Goal: Task Accomplishment & Management: Manage account settings

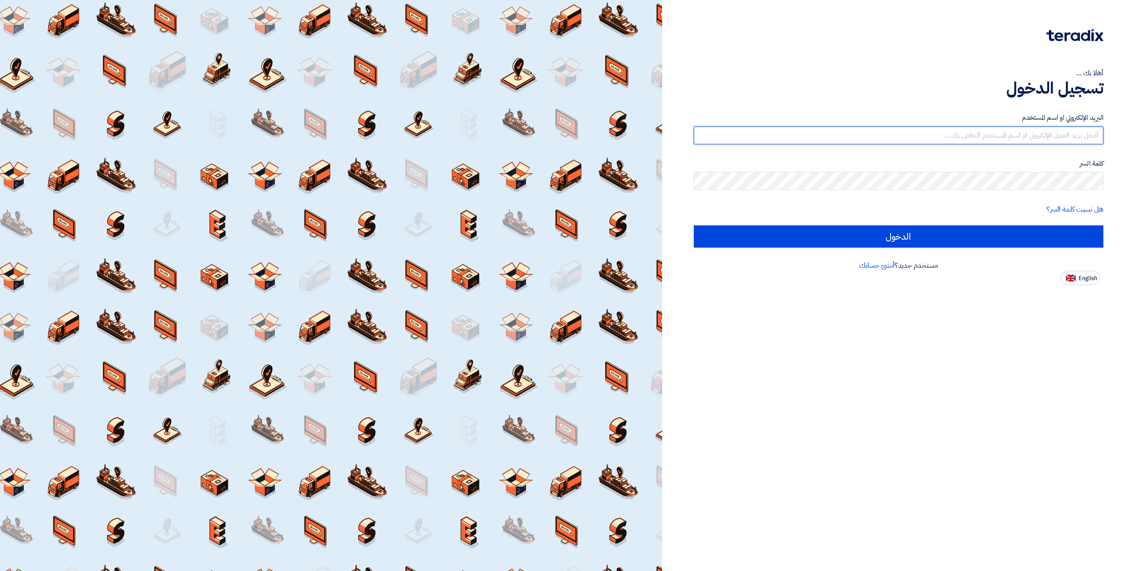
type input "[EMAIL_ADDRESS][DOMAIN_NAME]"
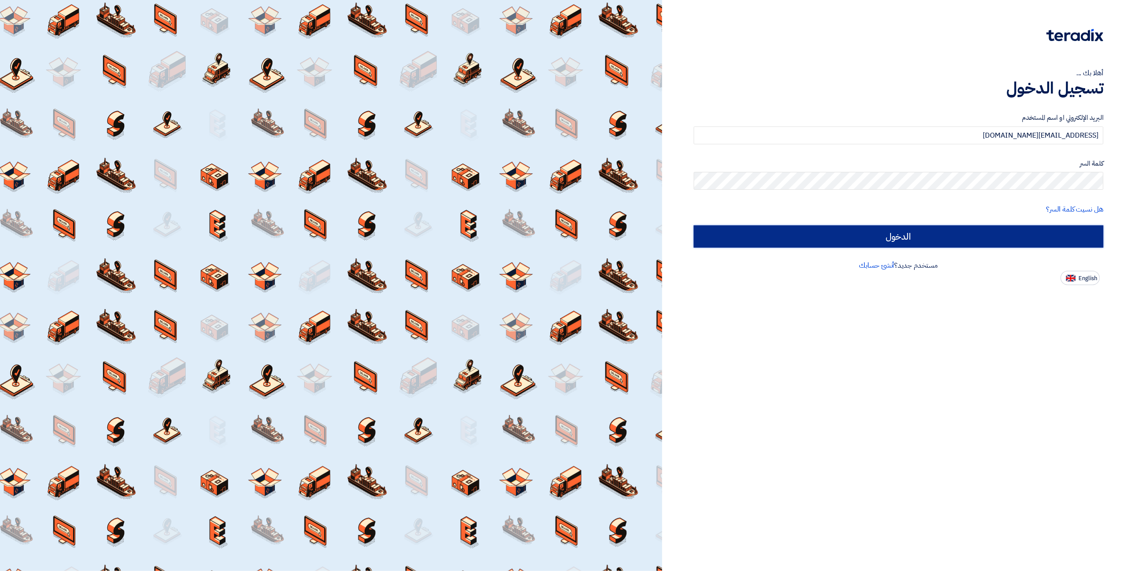
click at [864, 234] on input "الدخول" at bounding box center [899, 236] width 410 height 22
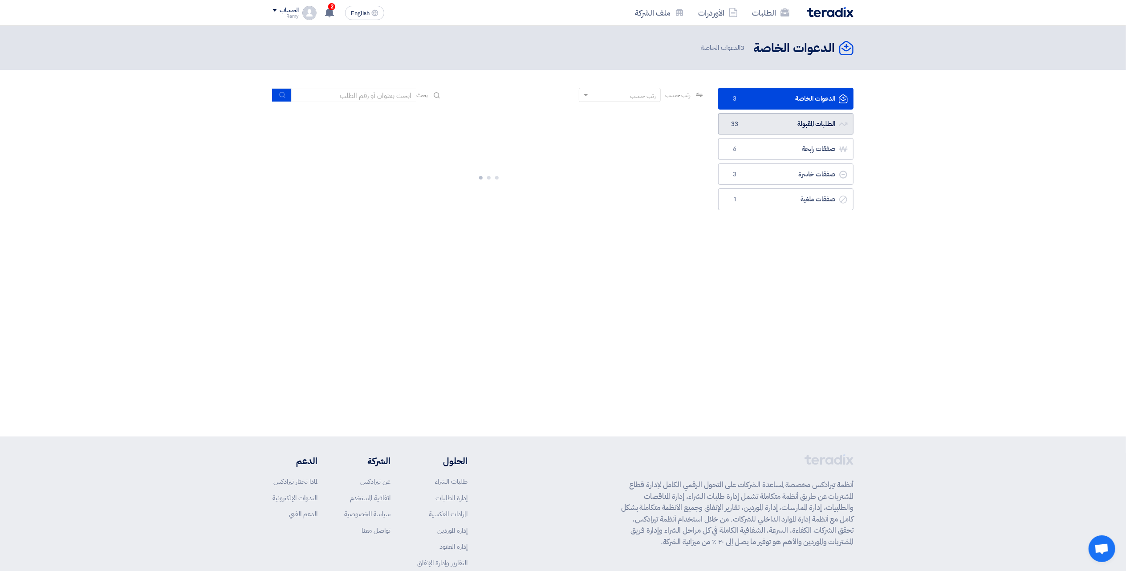
click at [787, 120] on link "الطلبات المقبولة الطلبات المقبولة 33" at bounding box center [785, 124] width 135 height 22
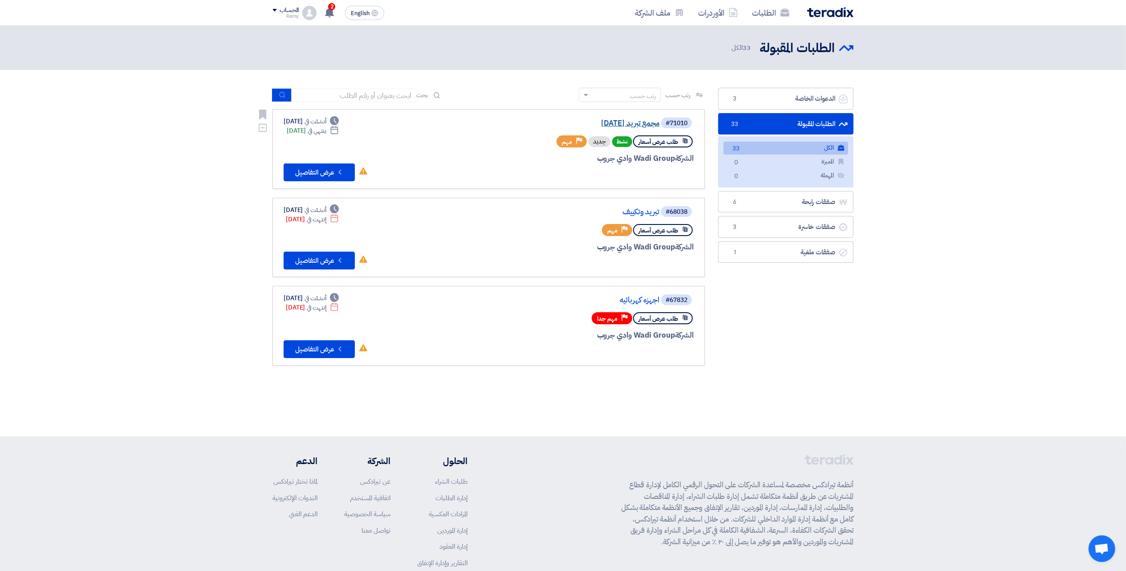
click at [650, 125] on link "مجمع تبريد [DATE]" at bounding box center [570, 123] width 178 height 8
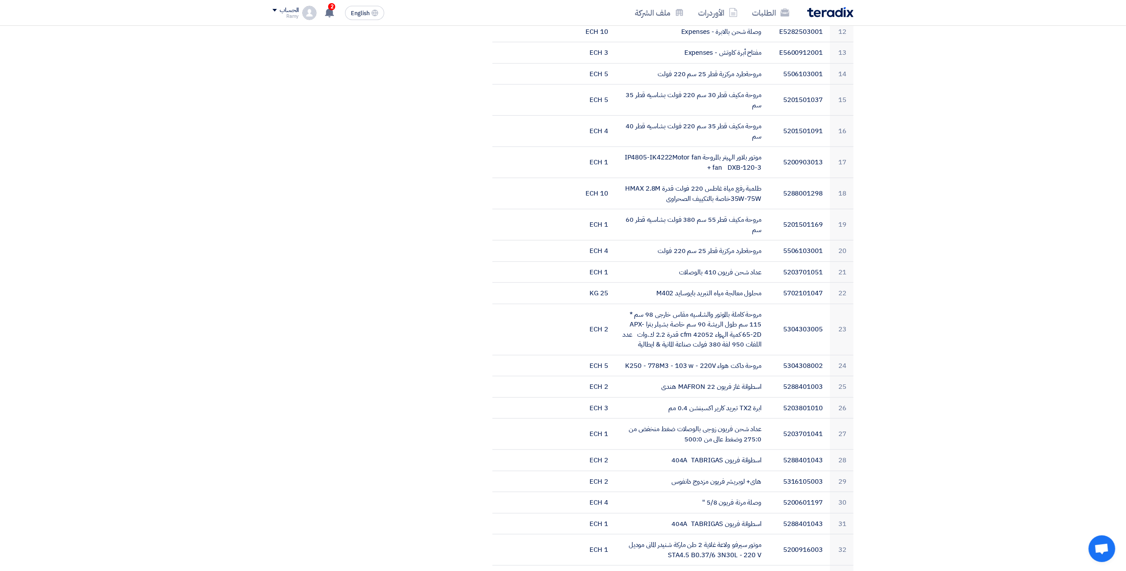
drag, startPoint x: 850, startPoint y: 268, endPoint x: 867, endPoint y: 350, distance: 83.7
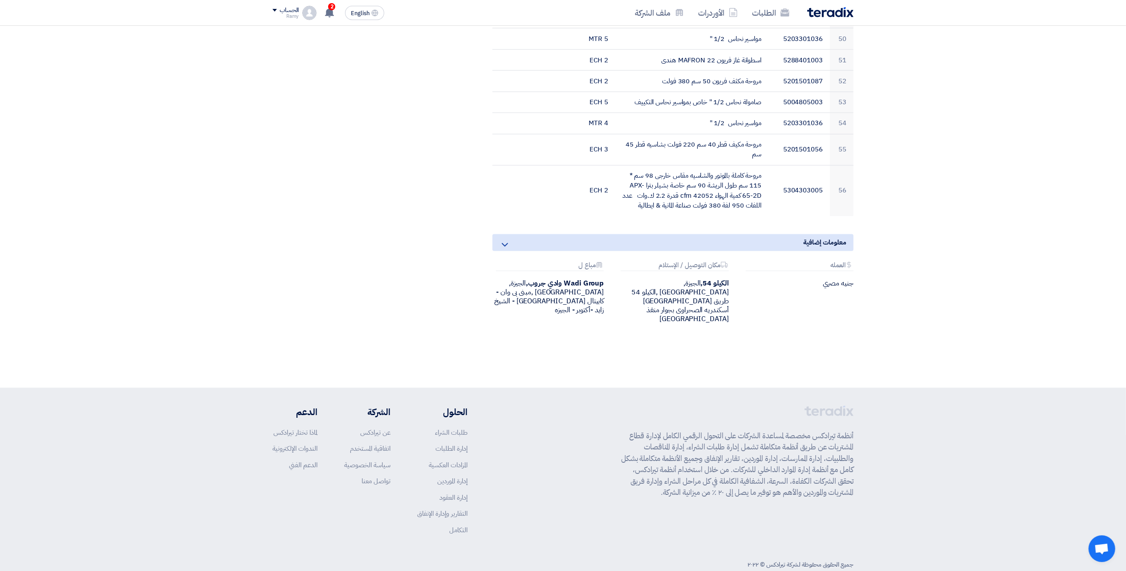
drag, startPoint x: 856, startPoint y: 275, endPoint x: 873, endPoint y: 434, distance: 159.5
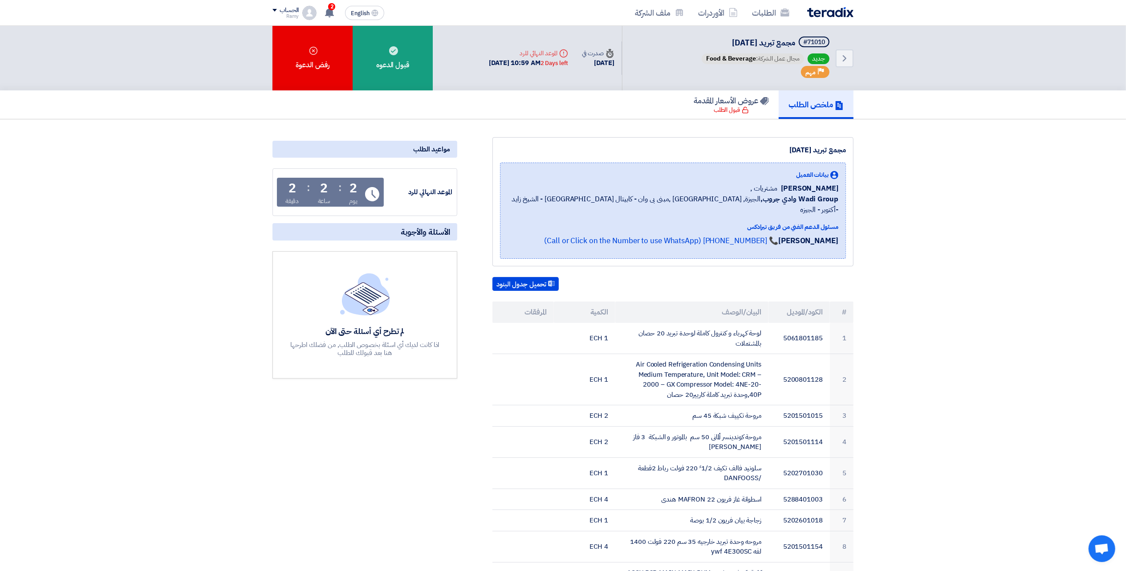
drag, startPoint x: 858, startPoint y: 417, endPoint x: 852, endPoint y: 273, distance: 143.5
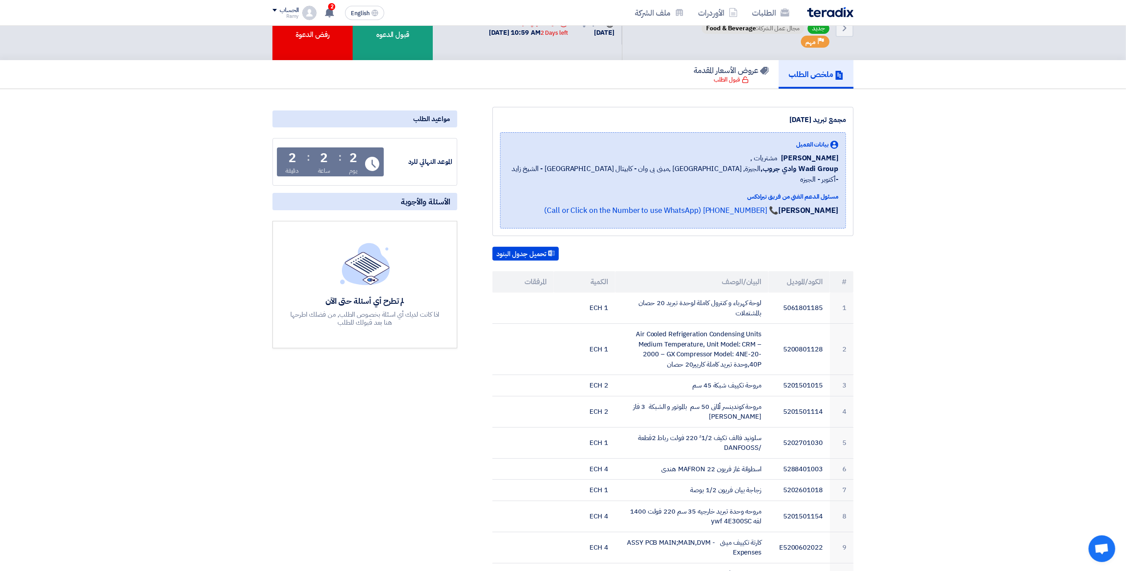
drag, startPoint x: 907, startPoint y: 309, endPoint x: 910, endPoint y: 333, distance: 24.2
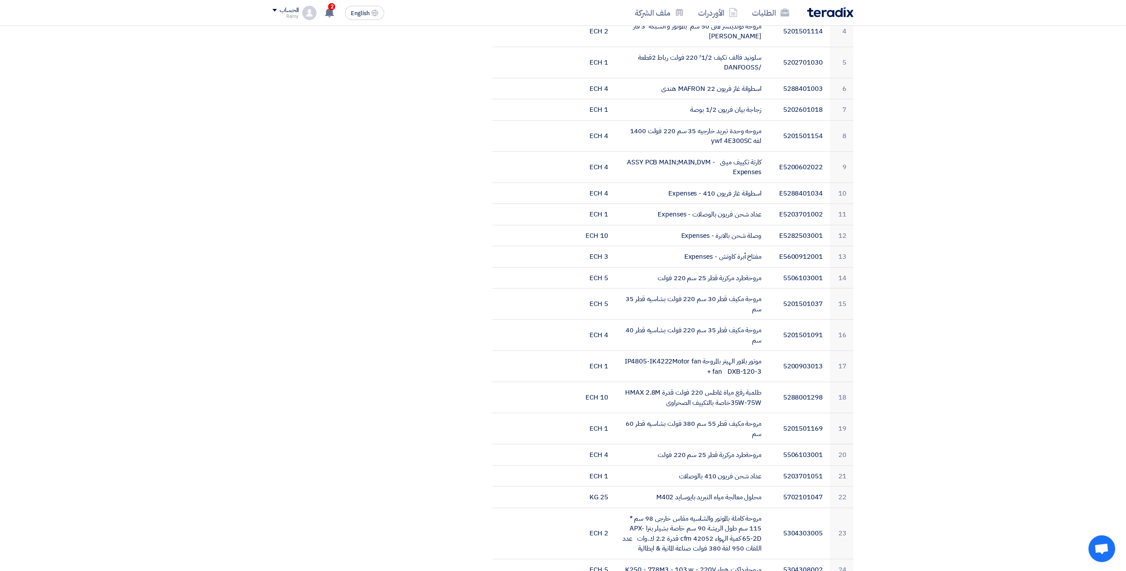
drag, startPoint x: 915, startPoint y: 410, endPoint x: 916, endPoint y: 415, distance: 5.8
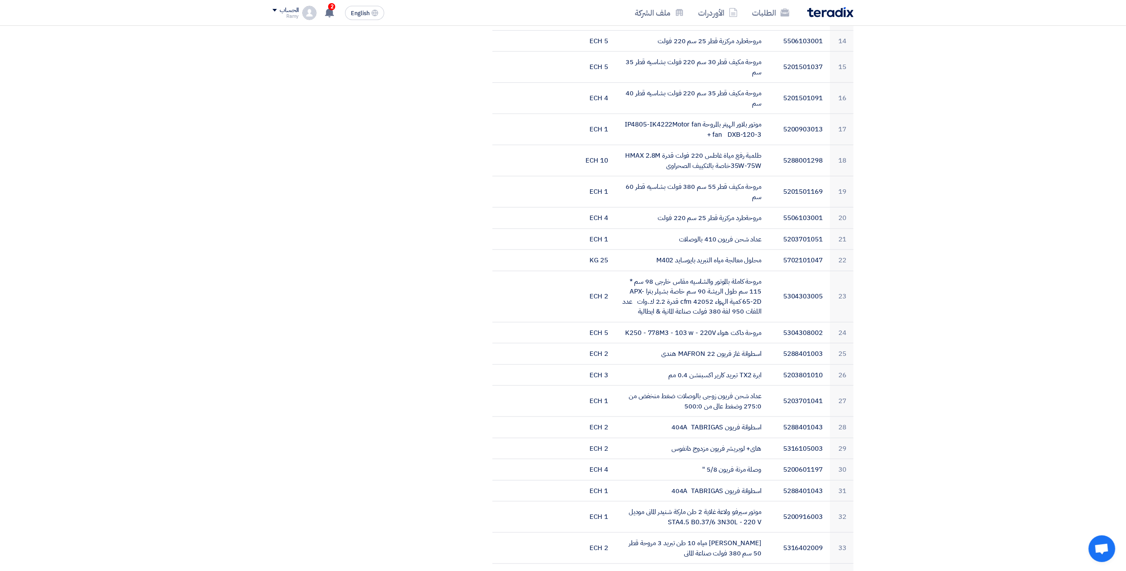
drag, startPoint x: 923, startPoint y: 329, endPoint x: 927, endPoint y: 362, distance: 32.7
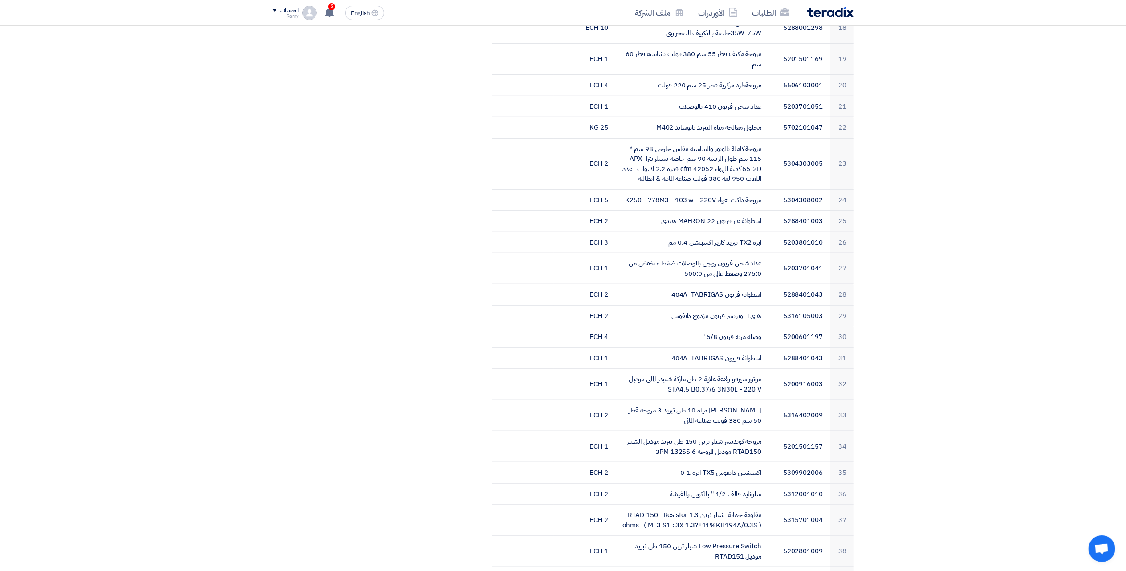
drag, startPoint x: 913, startPoint y: 244, endPoint x: 918, endPoint y: 264, distance: 21.1
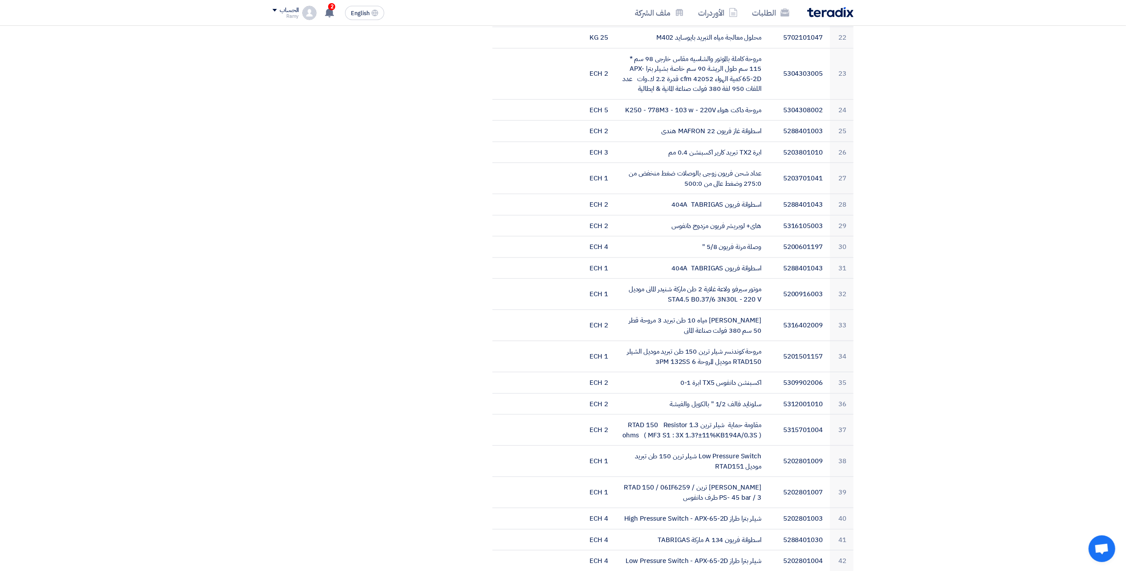
drag, startPoint x: 918, startPoint y: 264, endPoint x: 918, endPoint y: 305, distance: 40.1
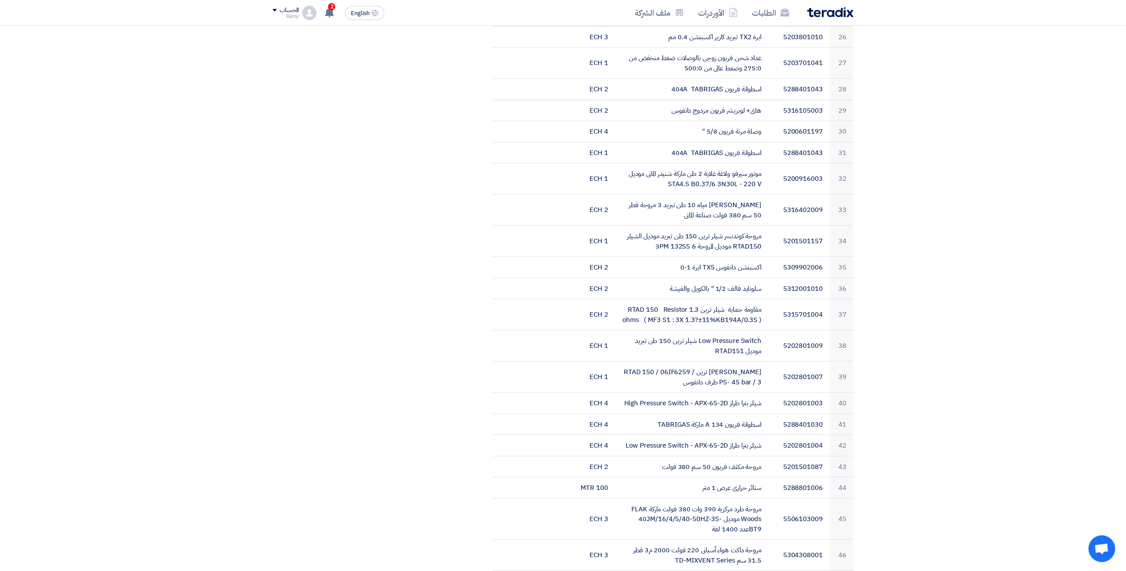
drag, startPoint x: 918, startPoint y: 305, endPoint x: 918, endPoint y: 385, distance: 80.6
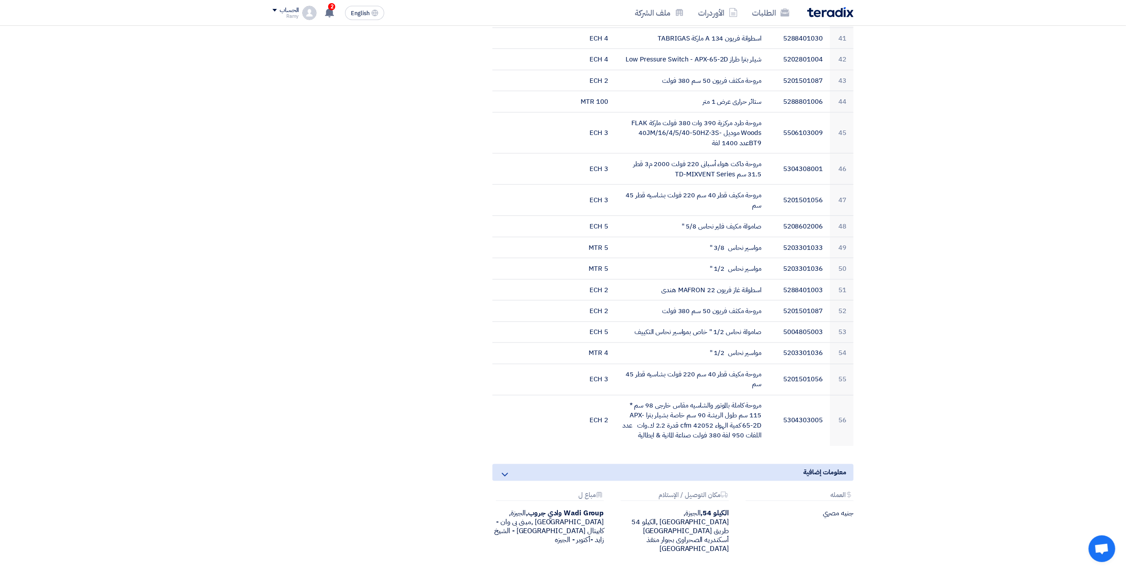
drag, startPoint x: 909, startPoint y: 284, endPoint x: 915, endPoint y: 339, distance: 55.9
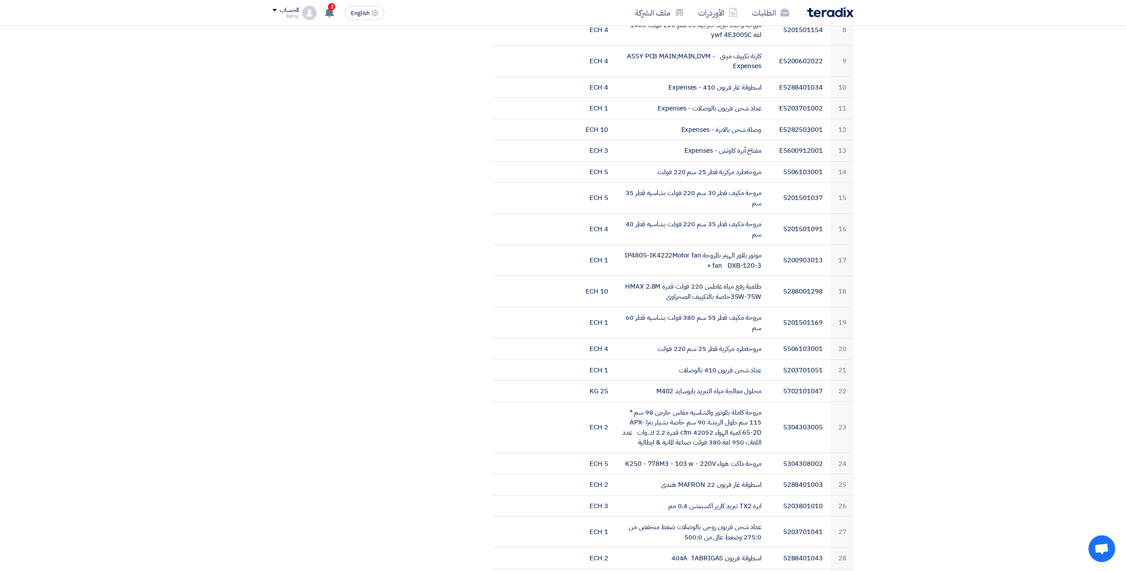
scroll to position [0, 0]
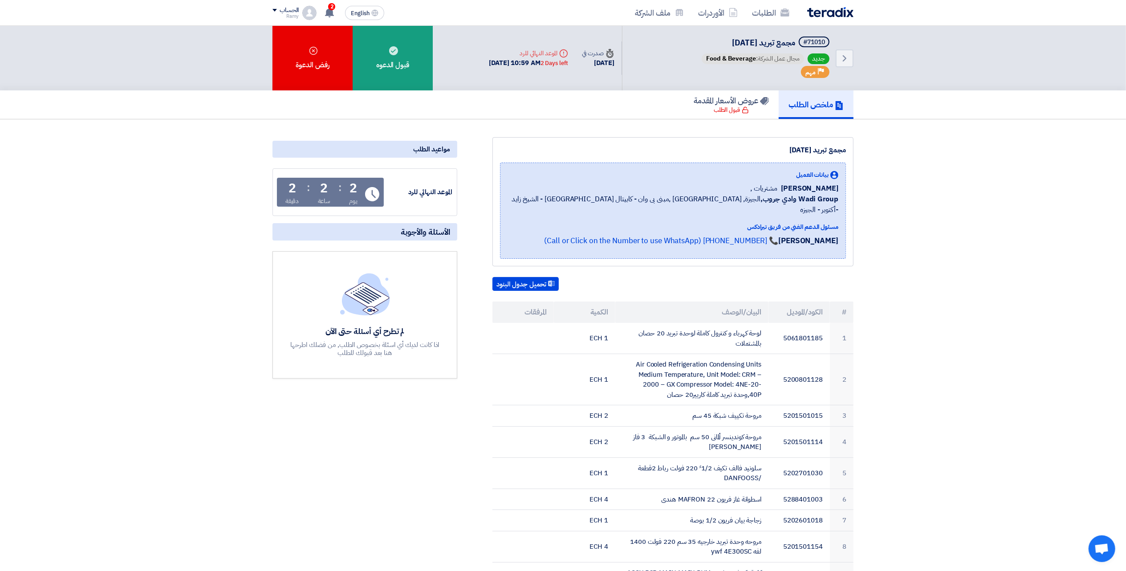
drag, startPoint x: 902, startPoint y: 451, endPoint x: 851, endPoint y: 114, distance: 340.3
drag, startPoint x: 925, startPoint y: 190, endPoint x: 925, endPoint y: 201, distance: 11.6
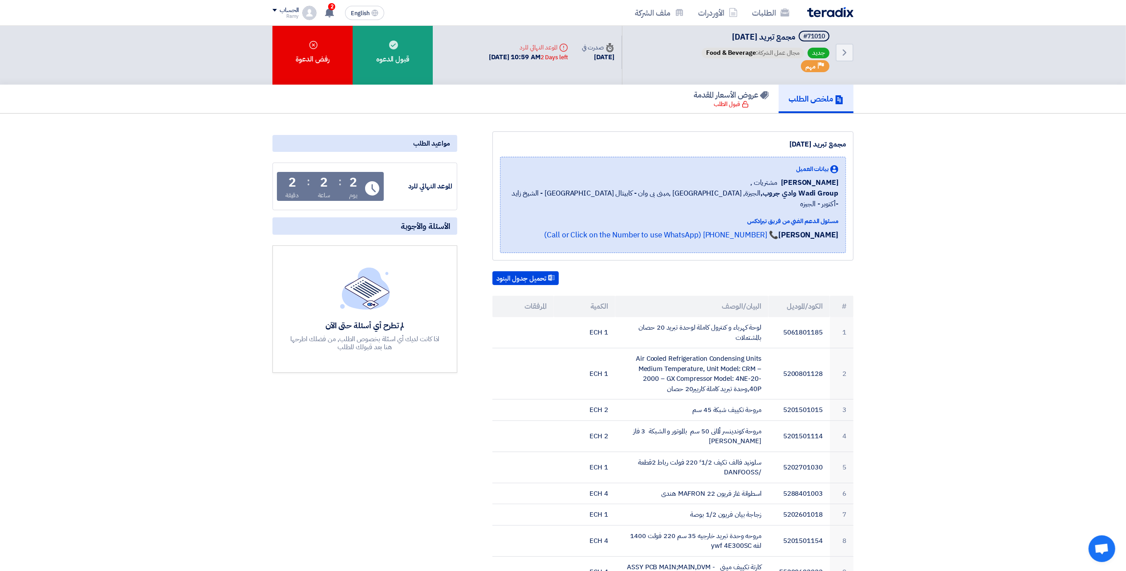
click at [652, 86] on div "ملخص الطلب عروض الأسعار المقدمة قبول الطلب" at bounding box center [562, 99] width 581 height 28
click at [338, 58] on div "رفض الدعوة" at bounding box center [312, 52] width 80 height 65
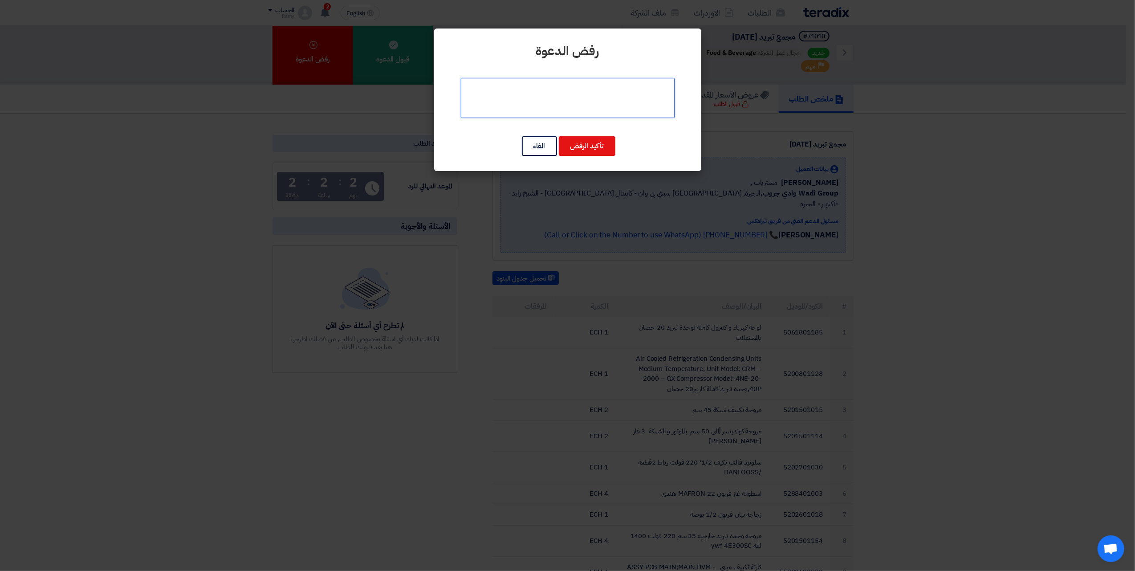
click at [570, 116] on textarea at bounding box center [568, 98] width 214 height 40
type textarea "ي"
type textarea "ليس مجالنا"
click at [592, 147] on button "تأكيد الرفض" at bounding box center [587, 146] width 57 height 20
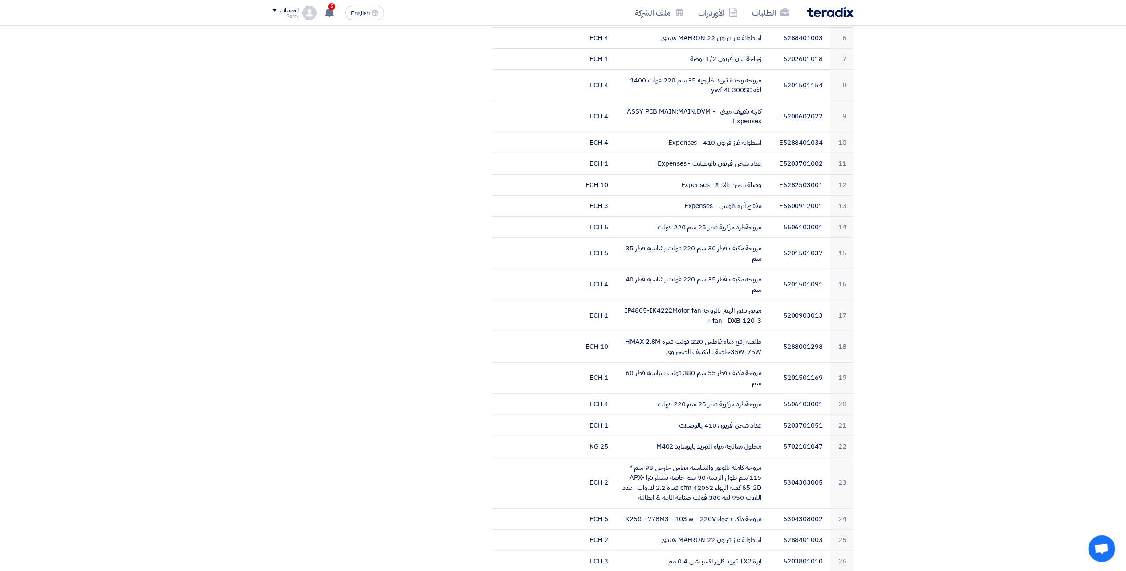
drag, startPoint x: 892, startPoint y: 344, endPoint x: 895, endPoint y: 458, distance: 114.0
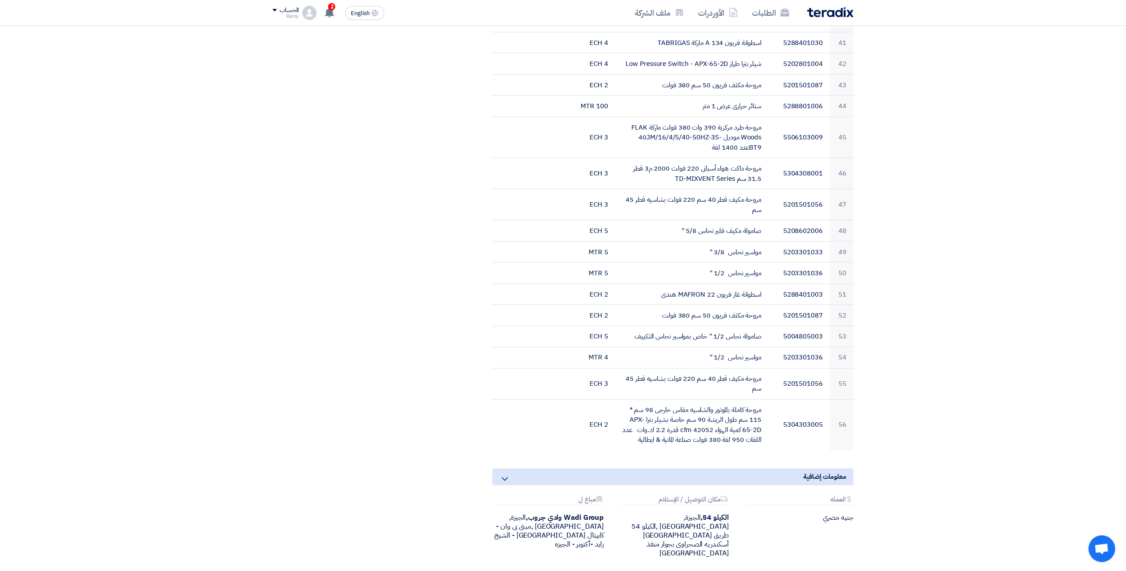
drag, startPoint x: 880, startPoint y: 504, endPoint x: 882, endPoint y: 521, distance: 16.6
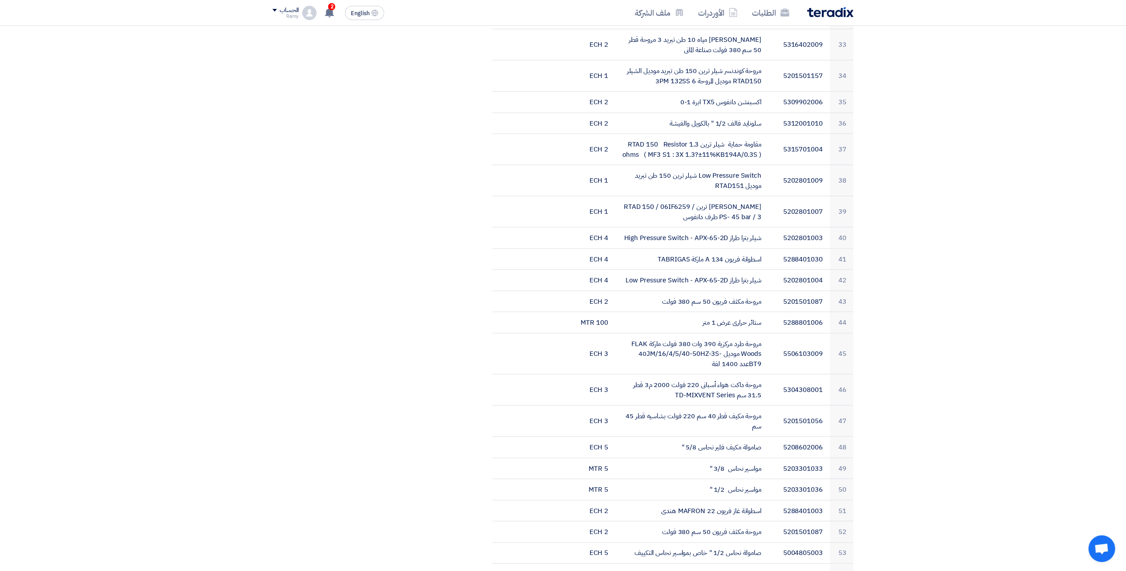
scroll to position [0, 0]
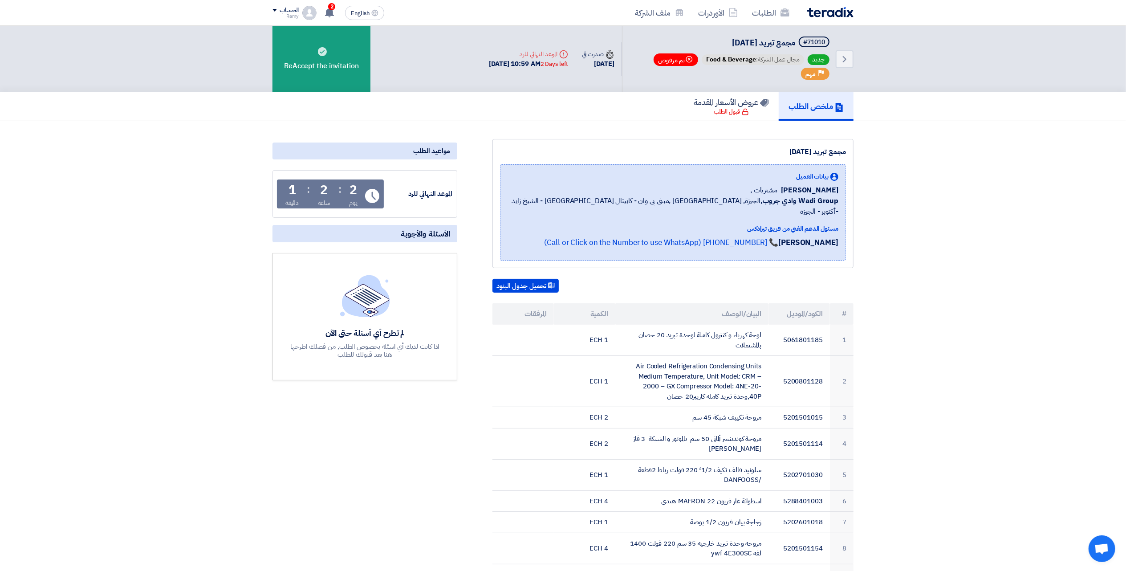
drag, startPoint x: 883, startPoint y: 488, endPoint x: 850, endPoint y: 198, distance: 292.3
drag, startPoint x: 326, startPoint y: 5, endPoint x: 330, endPoint y: 12, distance: 7.7
click at [326, 5] on div "2 تعديل جديد خاص بطلب شراء "معدات [DATE]". 55 minutes ago تم نشر طلب عروض أسعار…" at bounding box center [329, 13] width 18 height 18
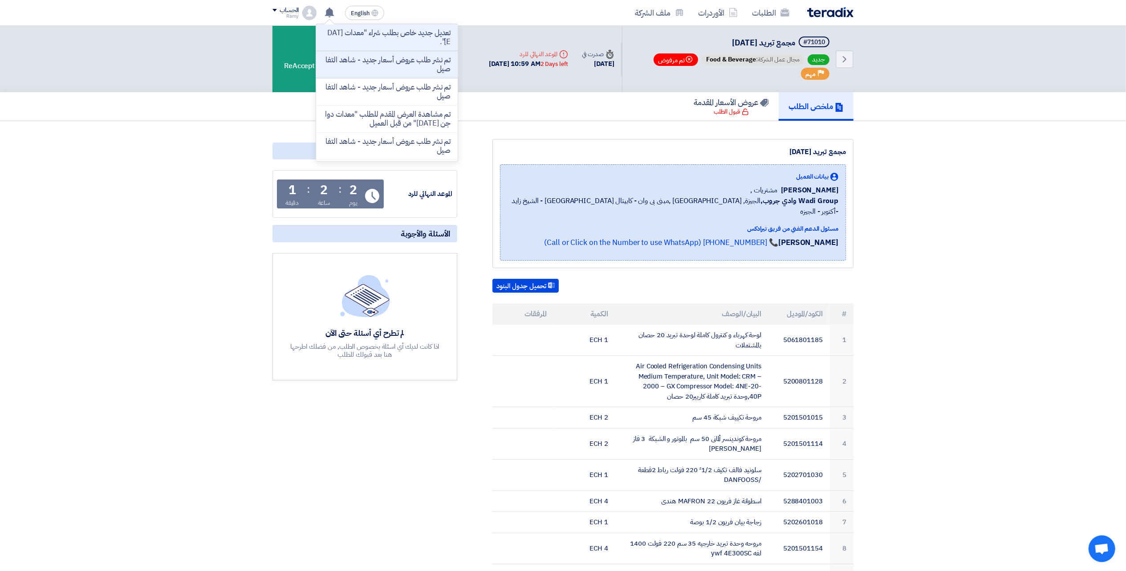
drag, startPoint x: 437, startPoint y: 72, endPoint x: 427, endPoint y: 70, distance: 9.5
click at [427, 70] on p "تم نشر طلب عروض أسعار جديد - شاهد التفاصيل" at bounding box center [386, 65] width 127 height 18
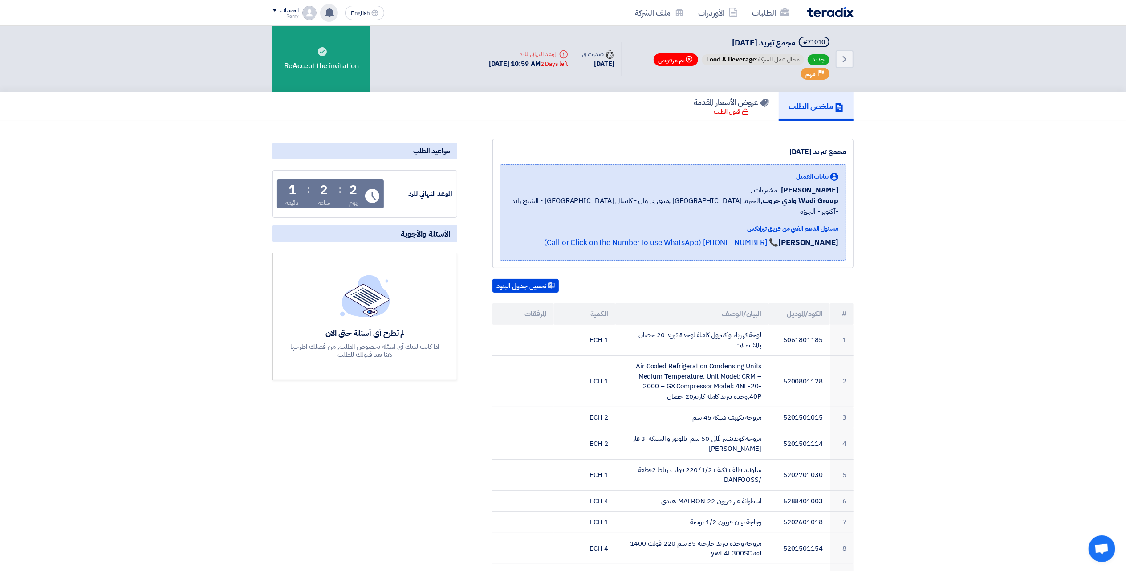
click at [331, 13] on use at bounding box center [329, 13] width 9 height 10
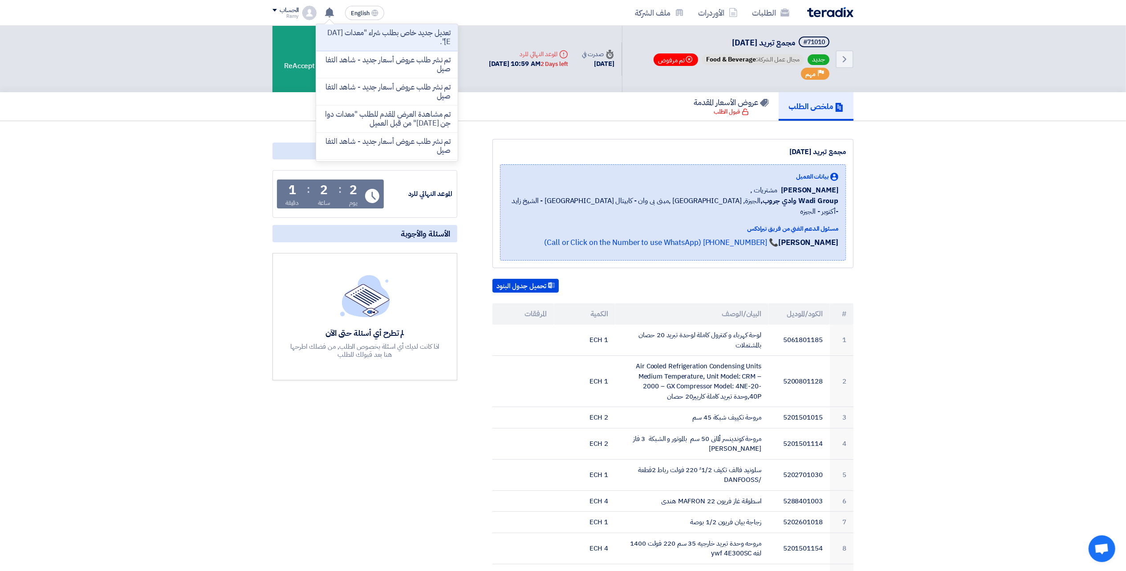
drag, startPoint x: 394, startPoint y: 64, endPoint x: 403, endPoint y: 57, distance: 11.1
click at [403, 57] on p "تم نشر طلب عروض أسعار جديد - شاهد التفاصيل" at bounding box center [386, 65] width 127 height 18
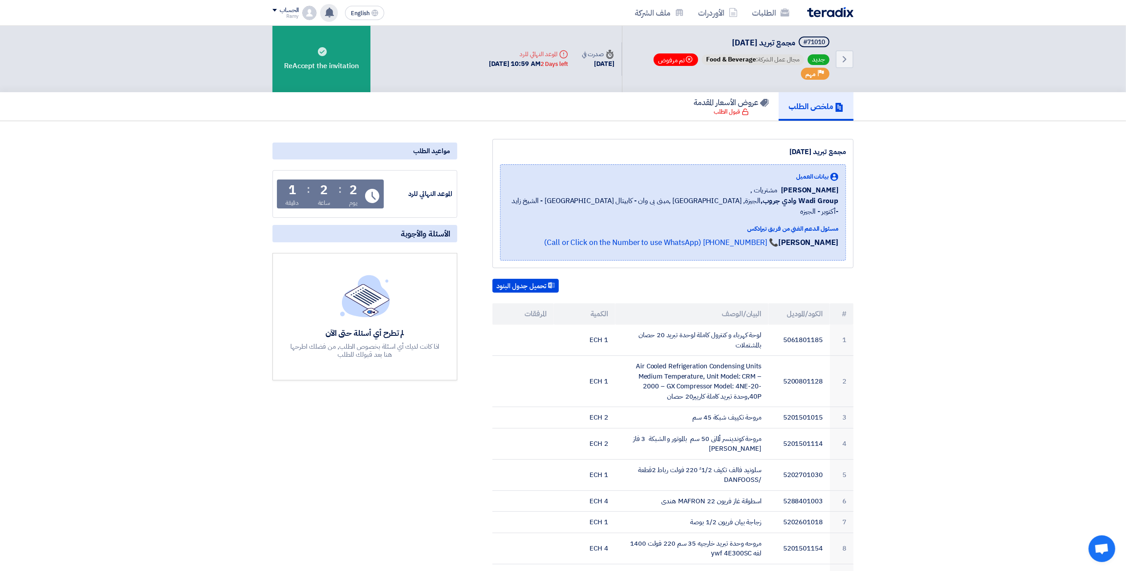
click at [331, 9] on use at bounding box center [329, 13] width 9 height 10
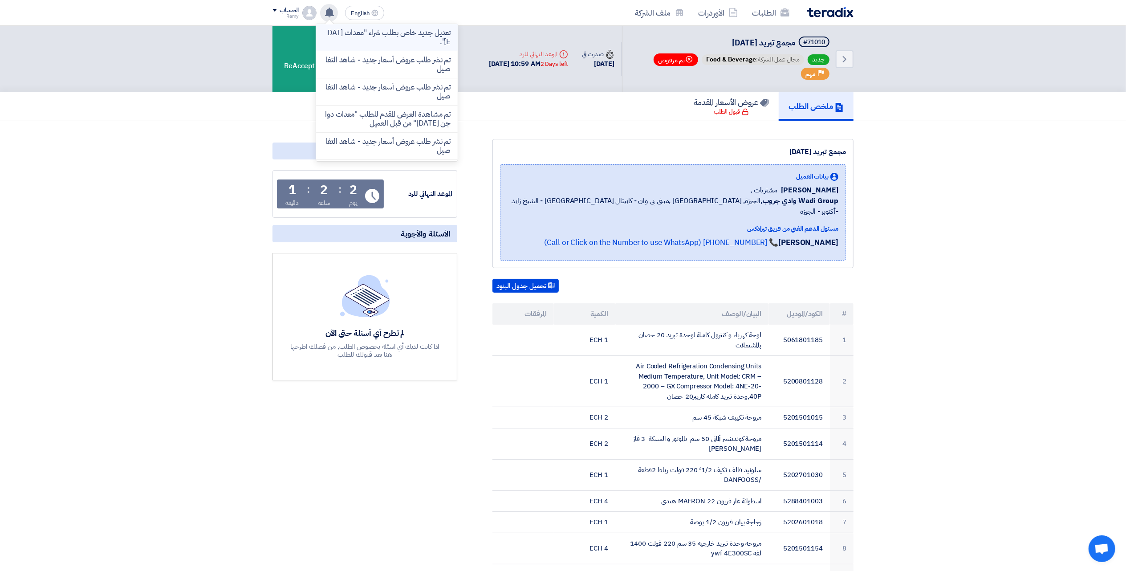
click at [332, 32] on p "تعديل جديد خاص بطلب شراء "معدات [DATE]"." at bounding box center [386, 37] width 127 height 18
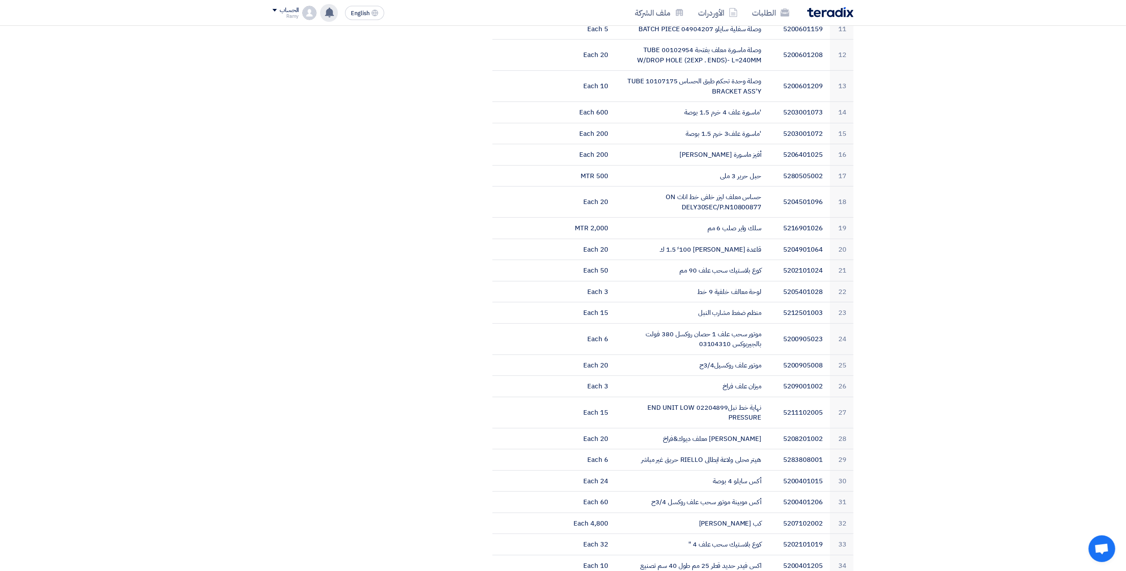
drag, startPoint x: 898, startPoint y: 280, endPoint x: 900, endPoint y: 400, distance: 119.3
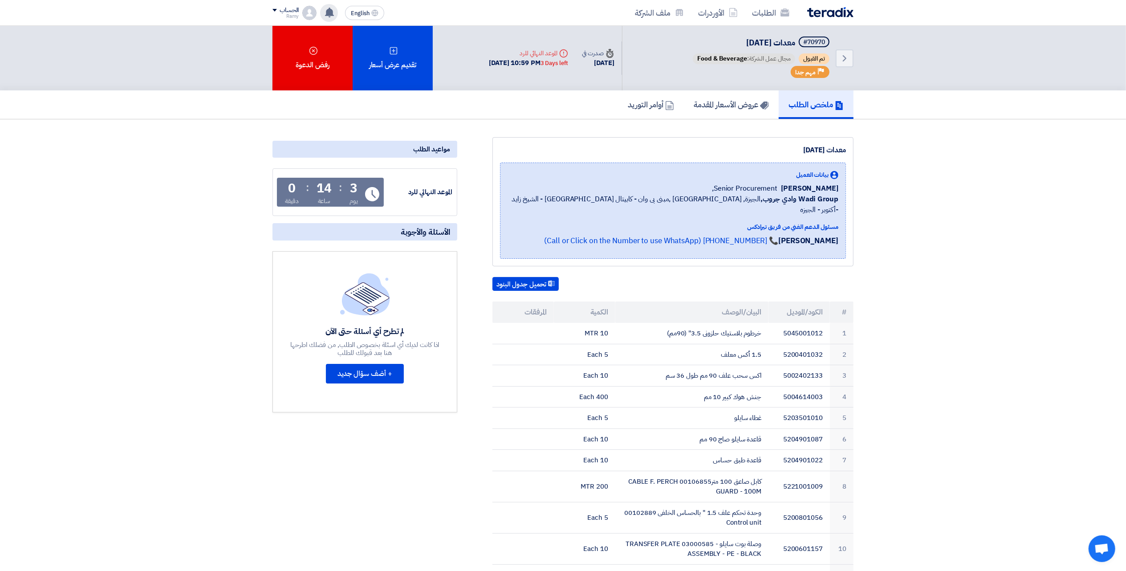
drag, startPoint x: 900, startPoint y: 400, endPoint x: 899, endPoint y: 191, distance: 208.8
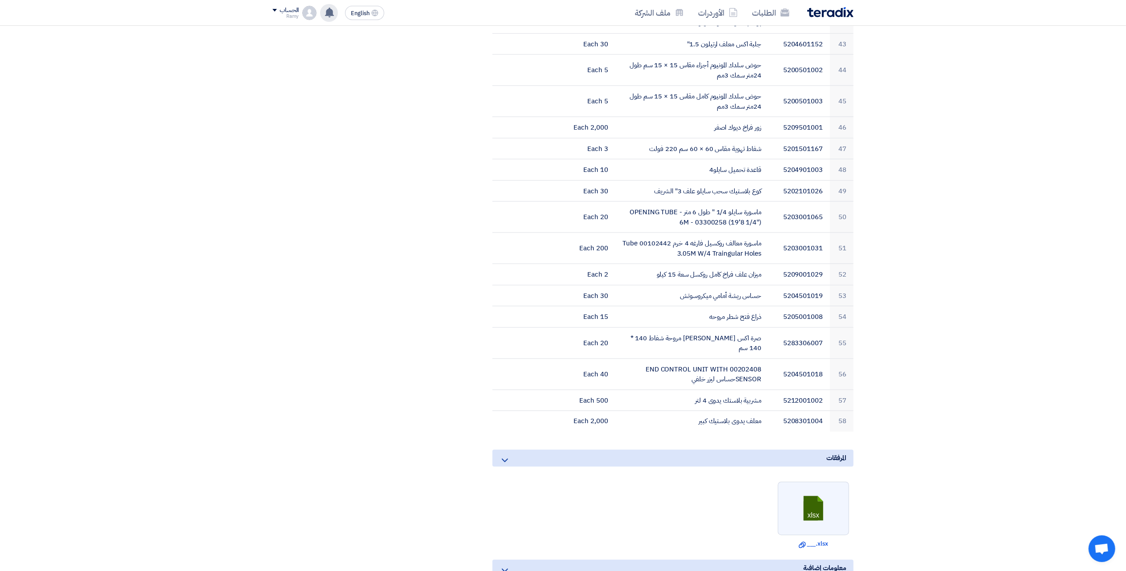
drag, startPoint x: 899, startPoint y: 200, endPoint x: 866, endPoint y: 427, distance: 228.6
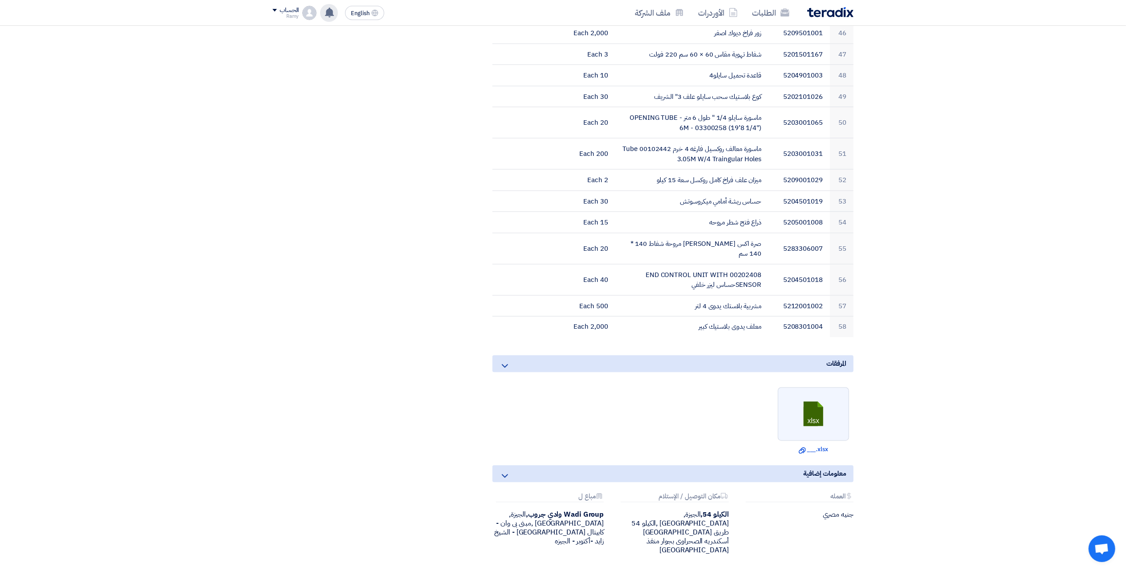
drag, startPoint x: 866, startPoint y: 395, endPoint x: 876, endPoint y: 343, distance: 53.6
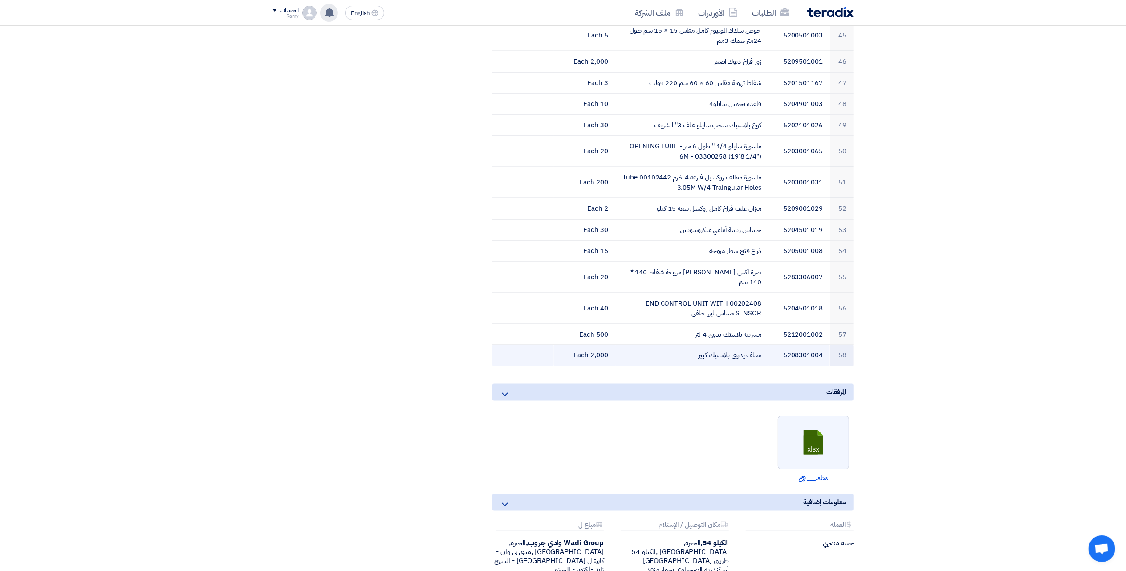
click at [745, 345] on td "معلف يدوى بلاستيك كبير" at bounding box center [692, 355] width 154 height 21
drag, startPoint x: 745, startPoint y: 344, endPoint x: 636, endPoint y: 359, distance: 110.1
click at [628, 384] on div "المرفقات" at bounding box center [672, 392] width 361 height 17
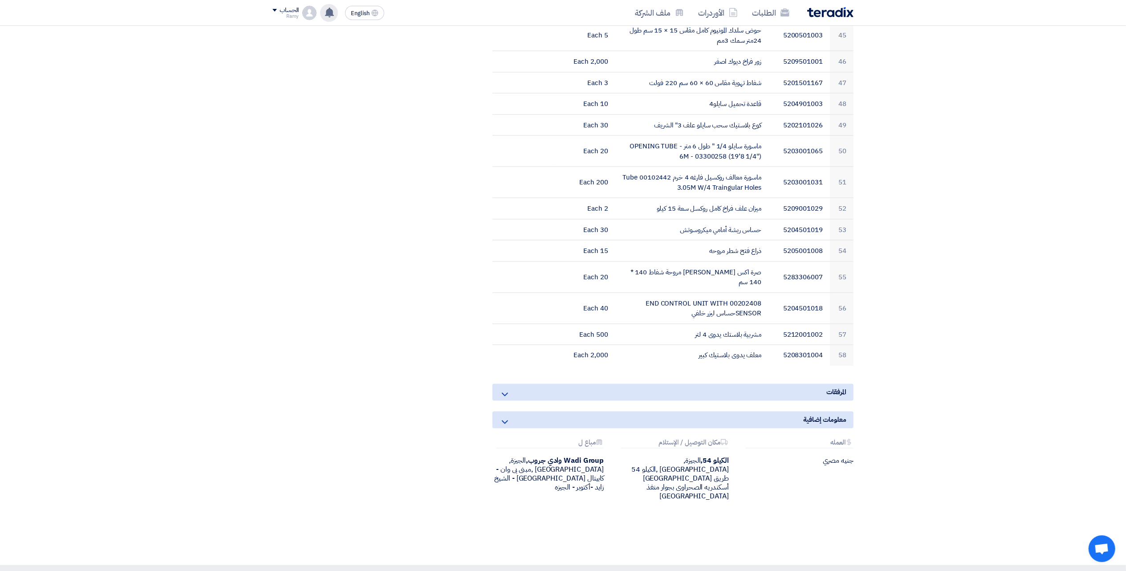
scroll to position [0, 0]
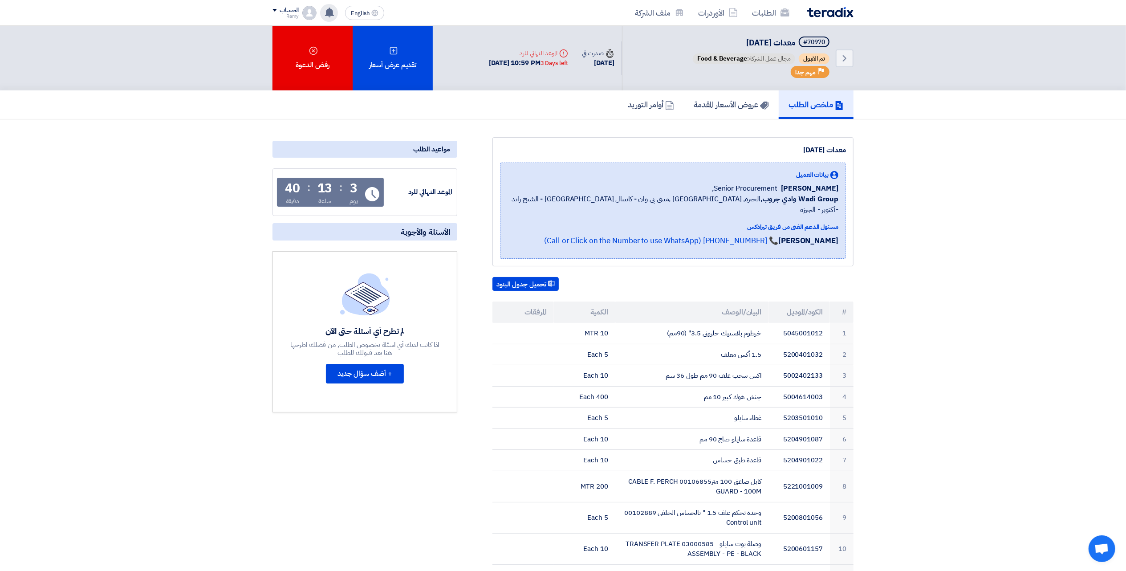
drag, startPoint x: 339, startPoint y: 242, endPoint x: 388, endPoint y: -44, distance: 290.5
